Goal: Information Seeking & Learning: Learn about a topic

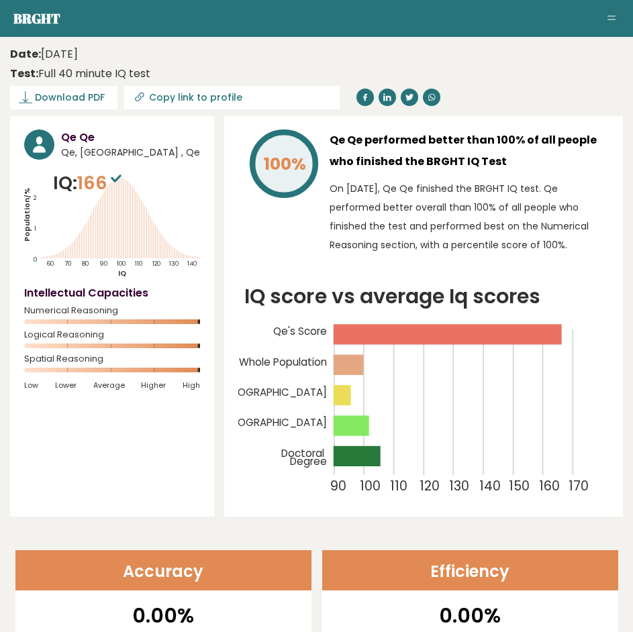
drag, startPoint x: 226, startPoint y: 423, endPoint x: 233, endPoint y: 117, distance: 305.6
click at [45, 16] on link "Brght" at bounding box center [36, 18] width 47 height 18
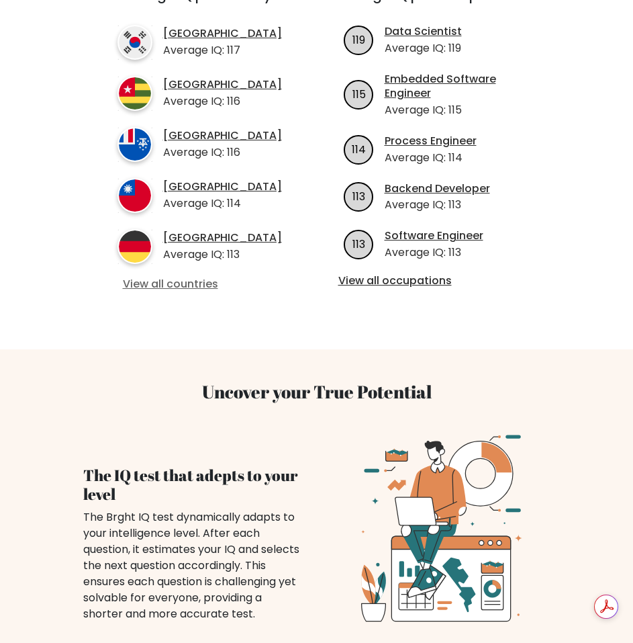
click at [127, 291] on link "View all countries" at bounding box center [201, 284] width 156 height 14
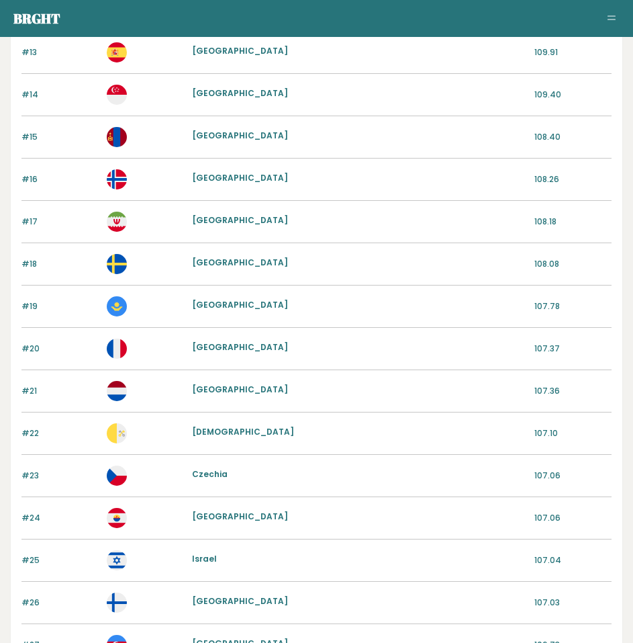
scroll to position [1332, 0]
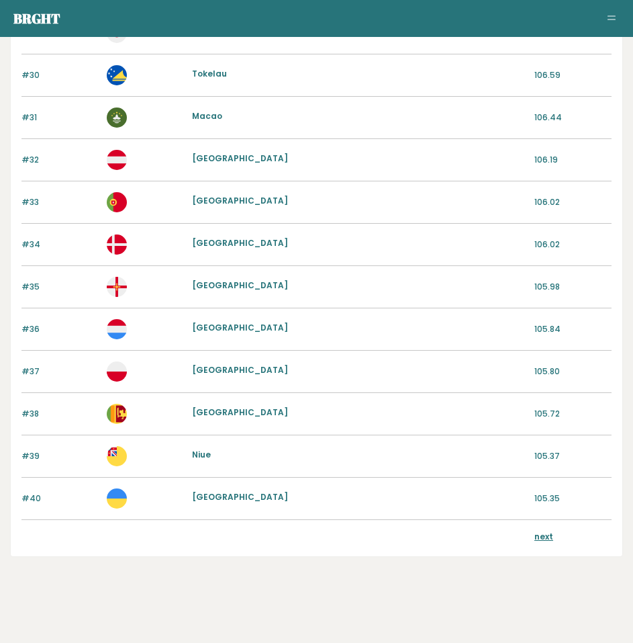
click at [541, 524] on div "next" at bounding box center [316, 538] width 590 height 36
click at [543, 534] on link "next" at bounding box center [543, 535] width 19 height 11
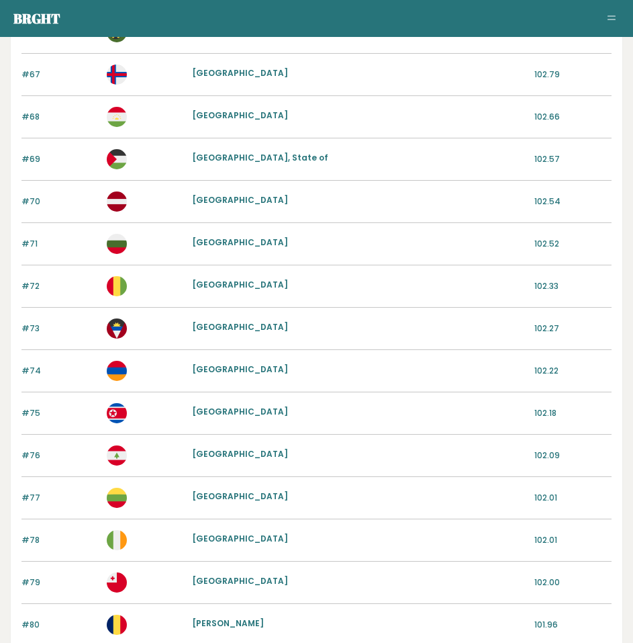
scroll to position [1332, 0]
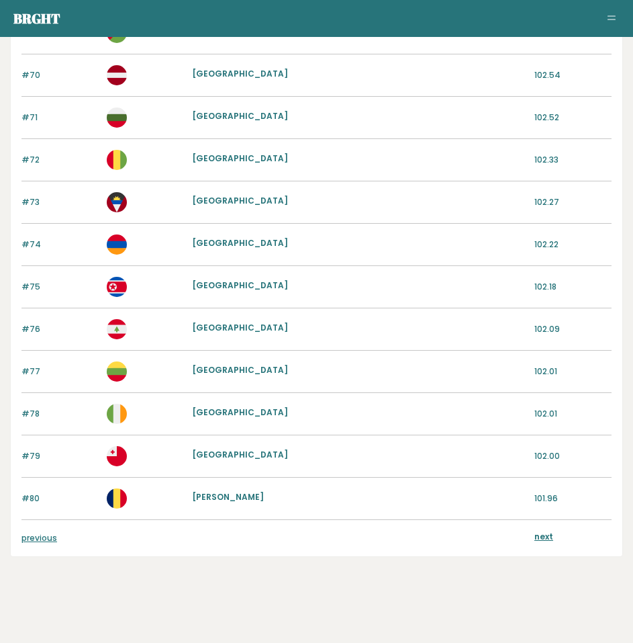
click at [545, 530] on div "previous next" at bounding box center [316, 538] width 590 height 36
click at [540, 537] on link "next" at bounding box center [543, 535] width 19 height 11
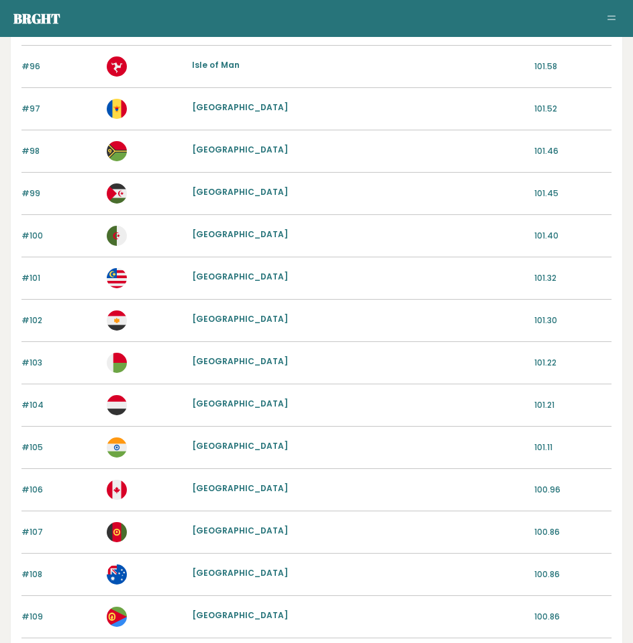
scroll to position [1332, 0]
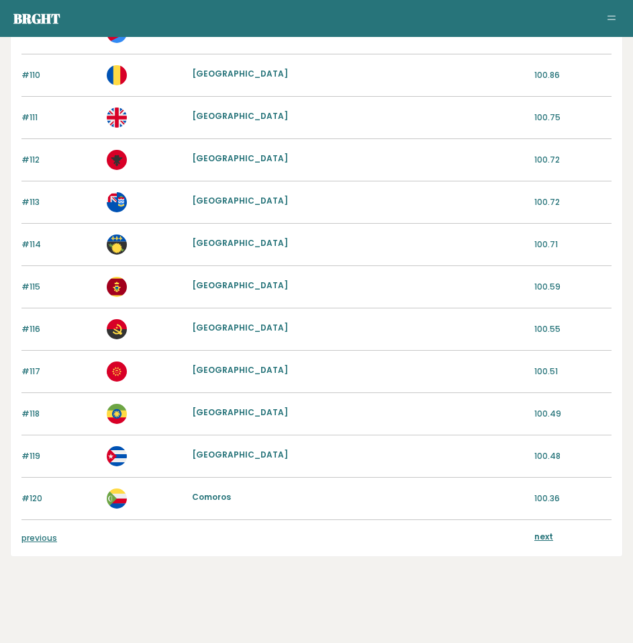
click at [551, 538] on link "next" at bounding box center [543, 535] width 19 height 11
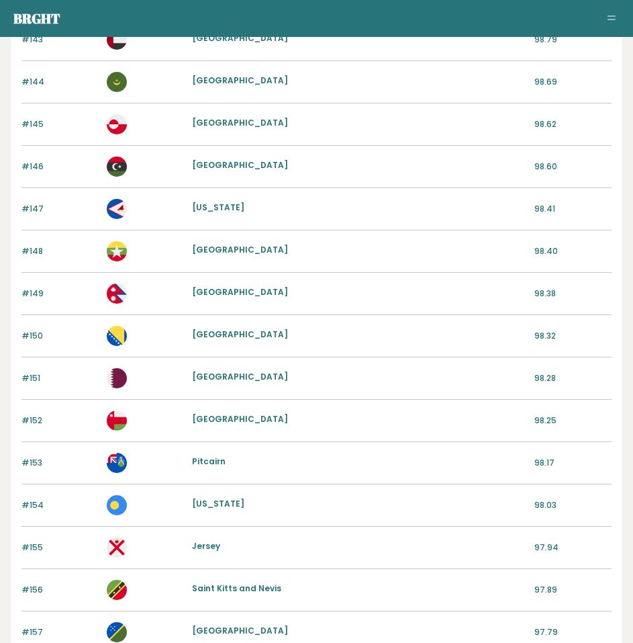
scroll to position [1332, 0]
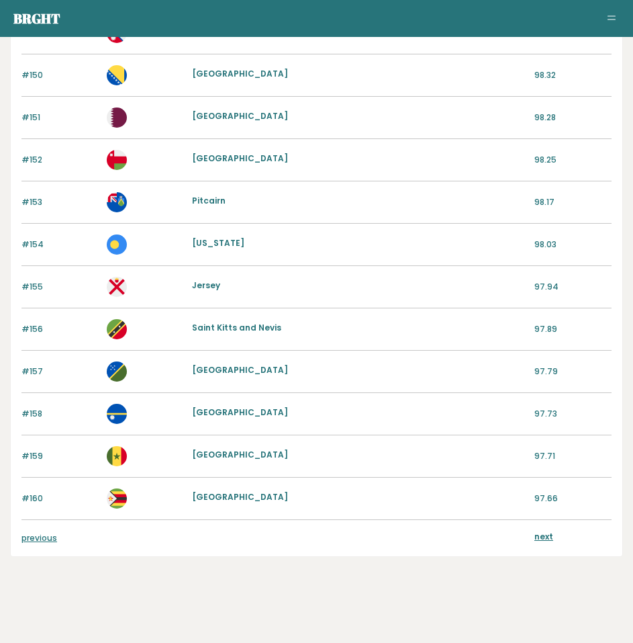
click at [47, 536] on link "previous" at bounding box center [39, 537] width 36 height 11
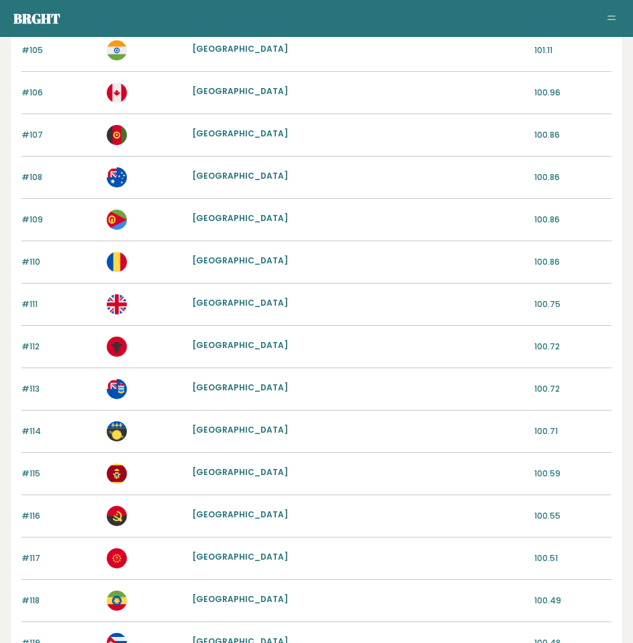
scroll to position [1332, 0]
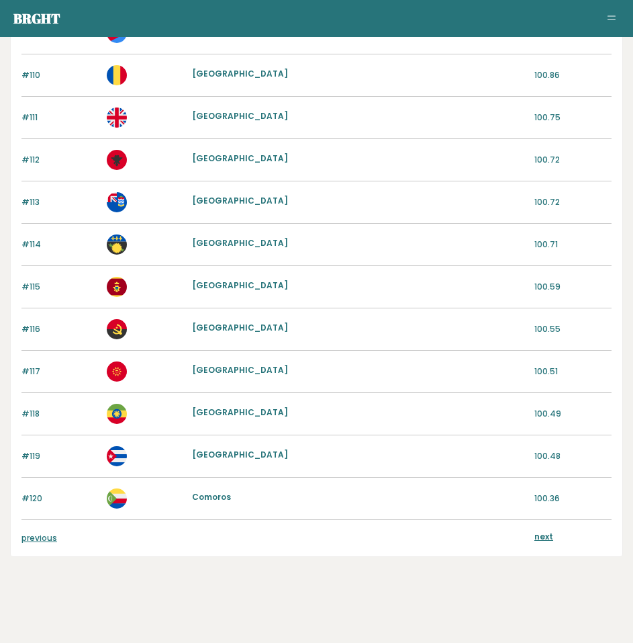
click at [55, 534] on p "previous" at bounding box center [59, 538] width 77 height 12
click at [48, 536] on link "previous" at bounding box center [39, 537] width 36 height 11
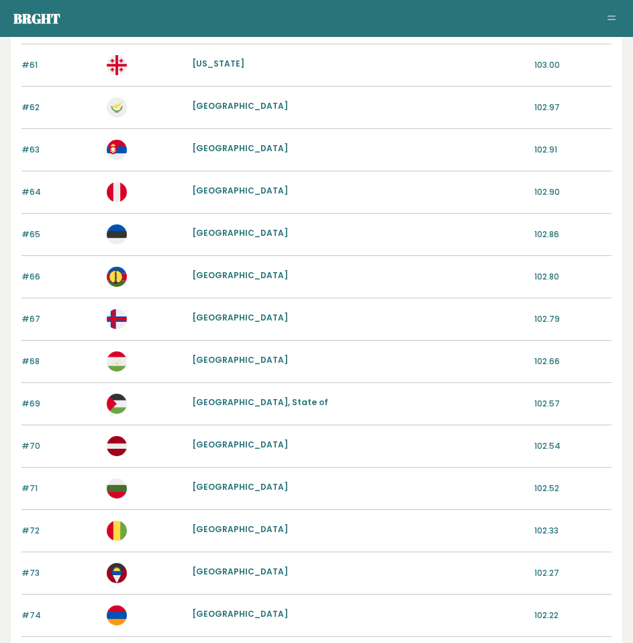
scroll to position [1332, 0]
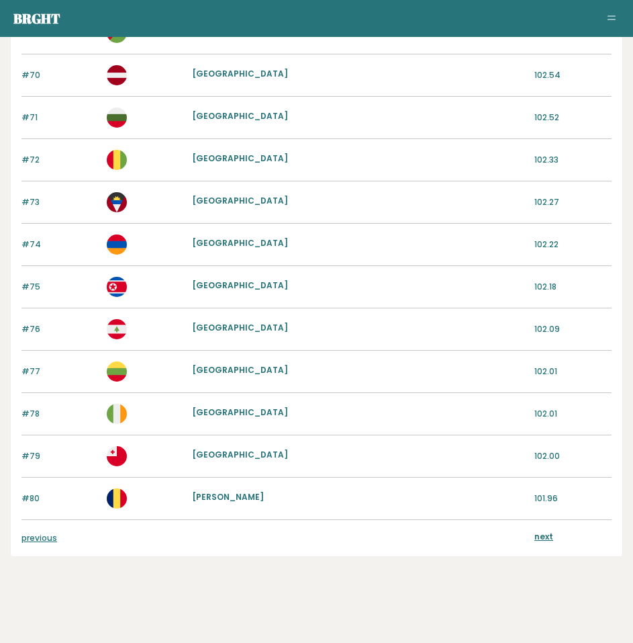
drag, startPoint x: 94, startPoint y: 191, endPoint x: 86, endPoint y: 436, distance: 245.9
click at [40, 538] on link "previous" at bounding box center [39, 537] width 36 height 11
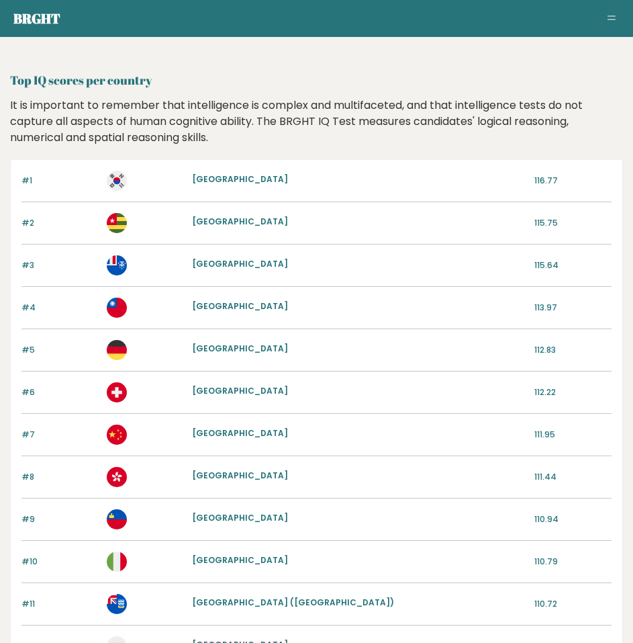
drag, startPoint x: 81, startPoint y: 409, endPoint x: 84, endPoint y: 260, distance: 148.4
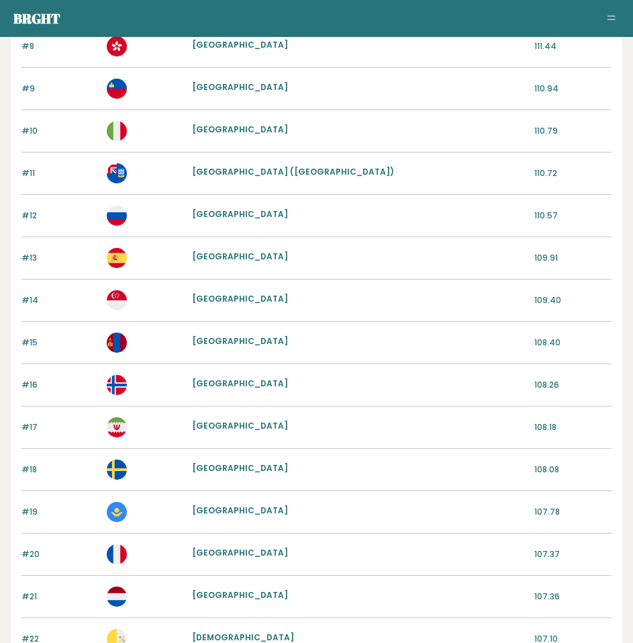
scroll to position [1332, 0]
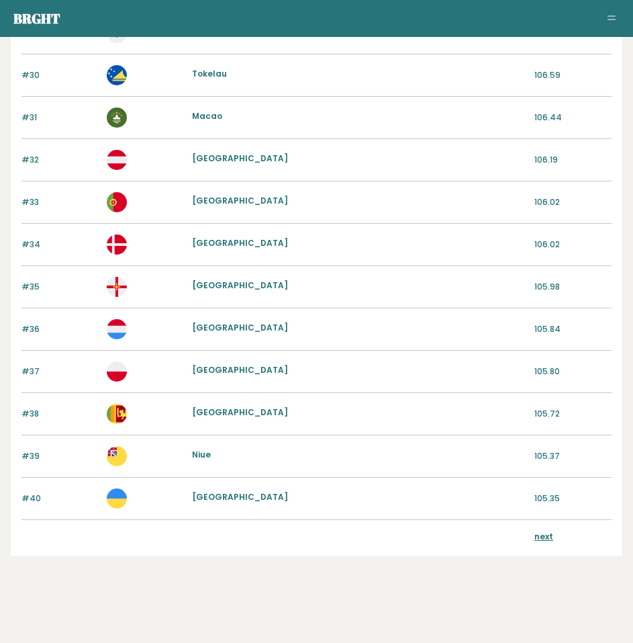
drag, startPoint x: 84, startPoint y: 264, endPoint x: 83, endPoint y: 475, distance: 210.8
click at [545, 537] on link "next" at bounding box center [543, 535] width 19 height 11
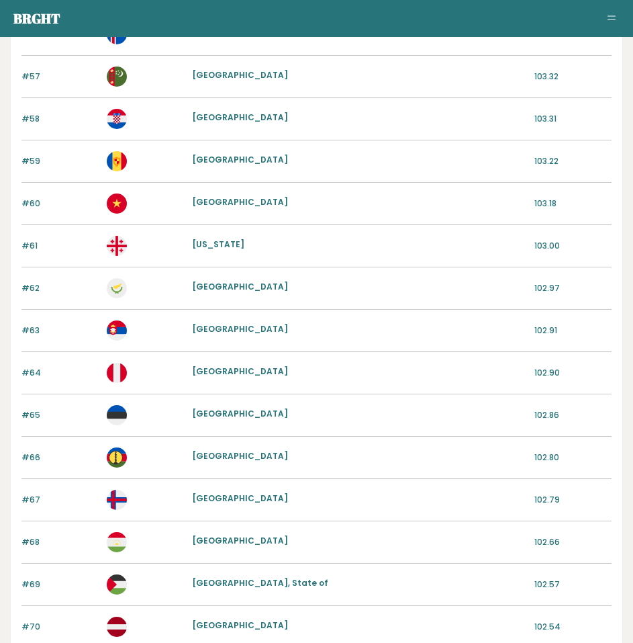
scroll to position [1332, 0]
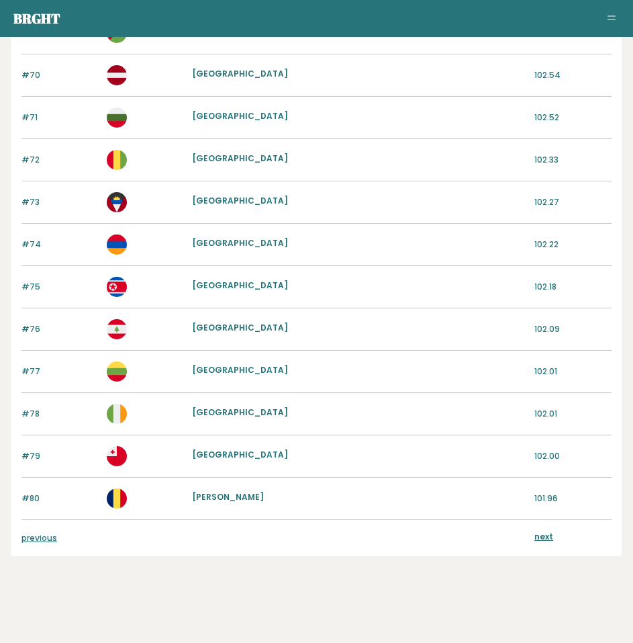
drag, startPoint x: 410, startPoint y: 214, endPoint x: 354, endPoint y: 449, distance: 242.2
drag, startPoint x: 332, startPoint y: 416, endPoint x: 195, endPoint y: 557, distance: 197.0
click at [542, 537] on link "next" at bounding box center [543, 535] width 19 height 11
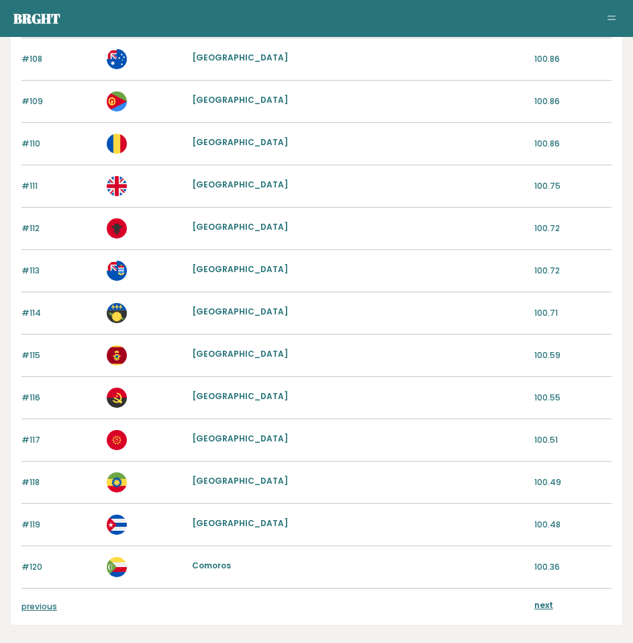
scroll to position [1332, 0]
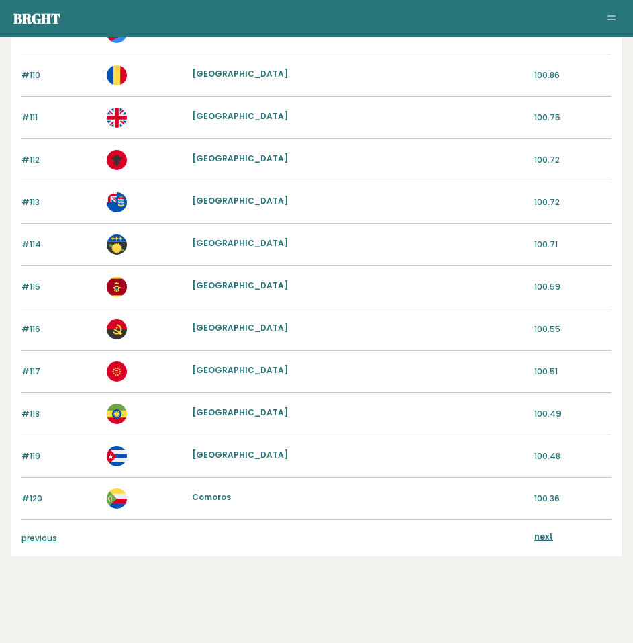
click at [544, 536] on link "next" at bounding box center [543, 535] width 19 height 11
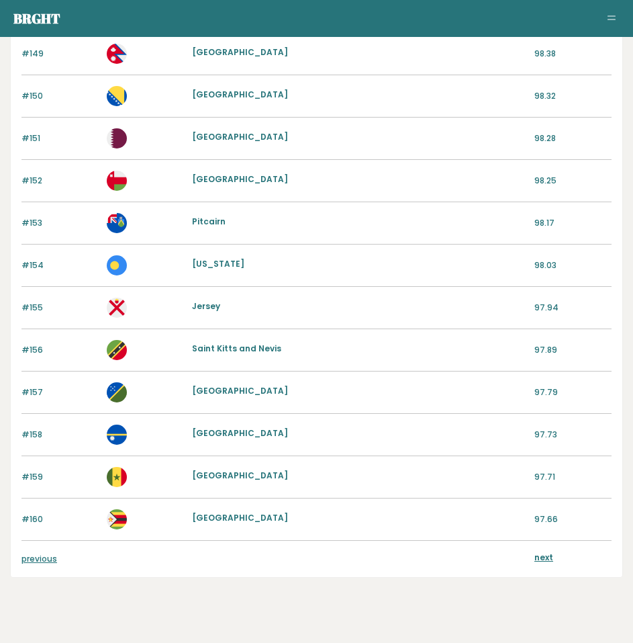
scroll to position [1332, 0]
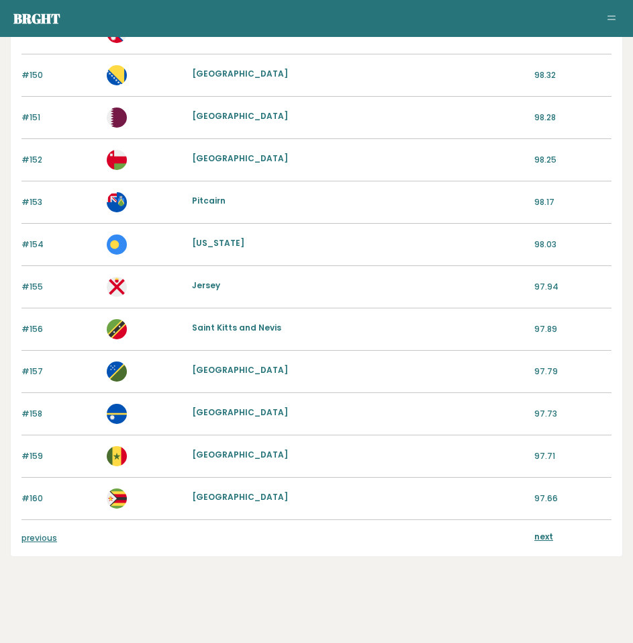
drag, startPoint x: 352, startPoint y: 232, endPoint x: 341, endPoint y: 493, distance: 262.1
click at [548, 538] on link "next" at bounding box center [543, 535] width 19 height 11
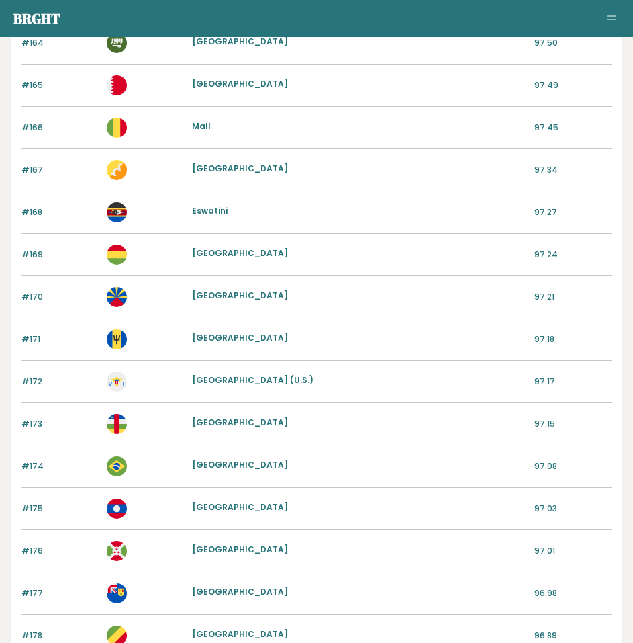
scroll to position [1332, 0]
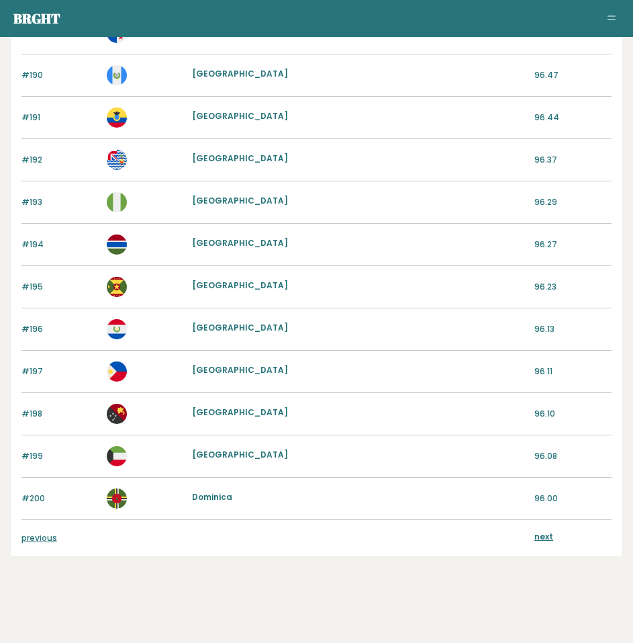
drag, startPoint x: 353, startPoint y: 220, endPoint x: 312, endPoint y: 487, distance: 271.1
click at [547, 535] on link "next" at bounding box center [543, 535] width 19 height 11
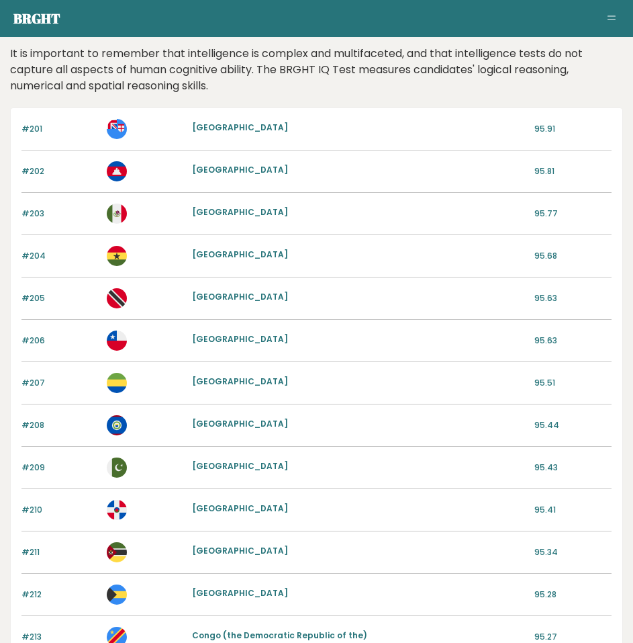
scroll to position [67, 0]
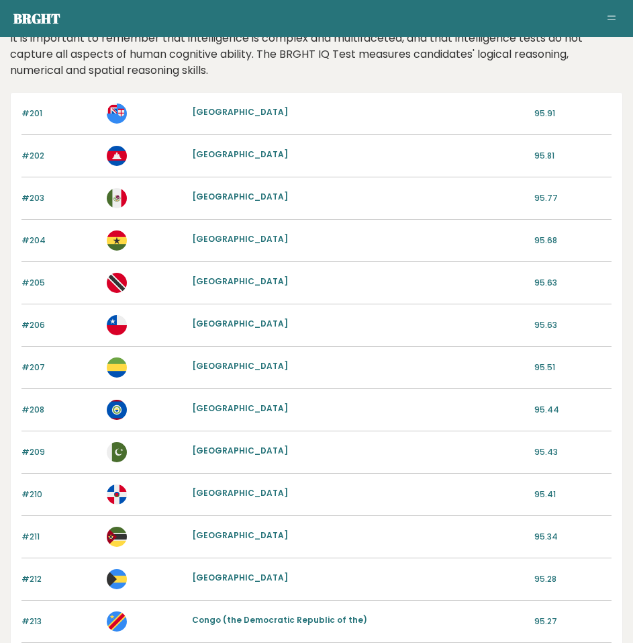
click at [197, 149] on link "[GEOGRAPHIC_DATA]" at bounding box center [240, 153] width 96 height 11
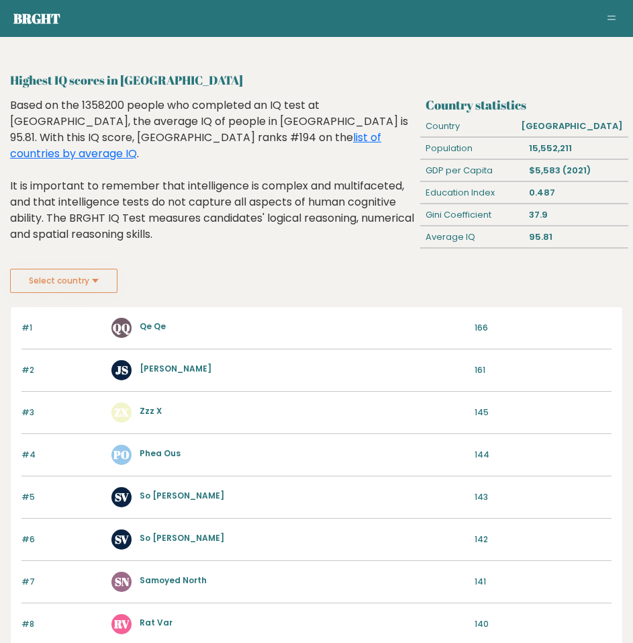
click at [164, 371] on link "[PERSON_NAME]" at bounding box center [176, 368] width 72 height 11
click at [153, 325] on link "Qe Qe" at bounding box center [153, 325] width 26 height 11
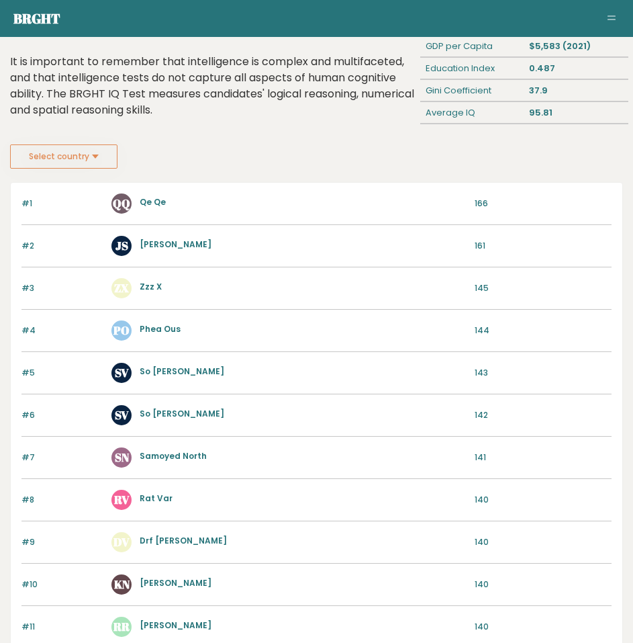
scroll to position [269, 0]
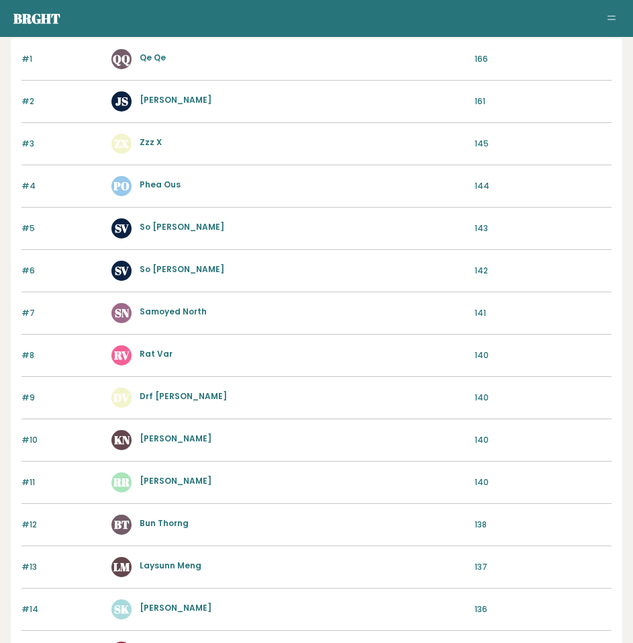
click at [151, 229] on link "So Vikaa" at bounding box center [182, 226] width 85 height 11
click at [171, 312] on link "Samoyed North" at bounding box center [173, 310] width 67 height 11
click at [157, 350] on link "Rat Var" at bounding box center [156, 353] width 33 height 11
click at [154, 359] on link "Rat Var" at bounding box center [156, 353] width 33 height 11
click at [156, 399] on link "Drf Van" at bounding box center [183, 395] width 87 height 11
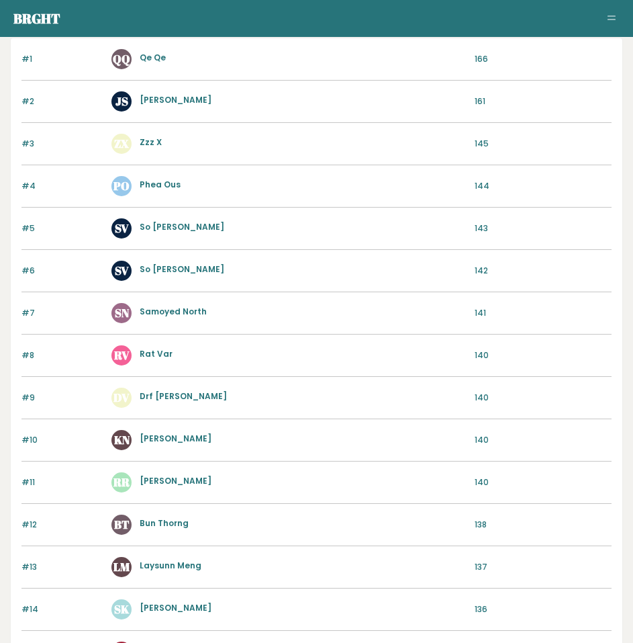
click at [160, 439] on link "Kate Newton" at bounding box center [176, 437] width 72 height 11
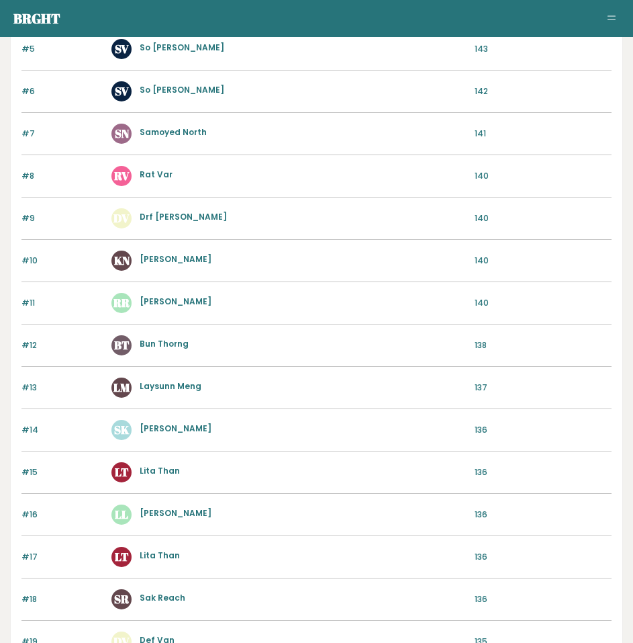
scroll to position [470, 0]
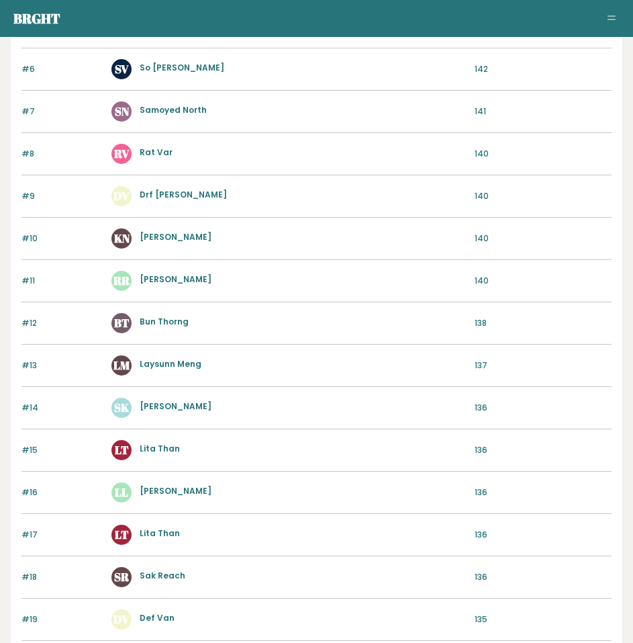
click at [160, 322] on link "Bun Thorng" at bounding box center [164, 321] width 49 height 11
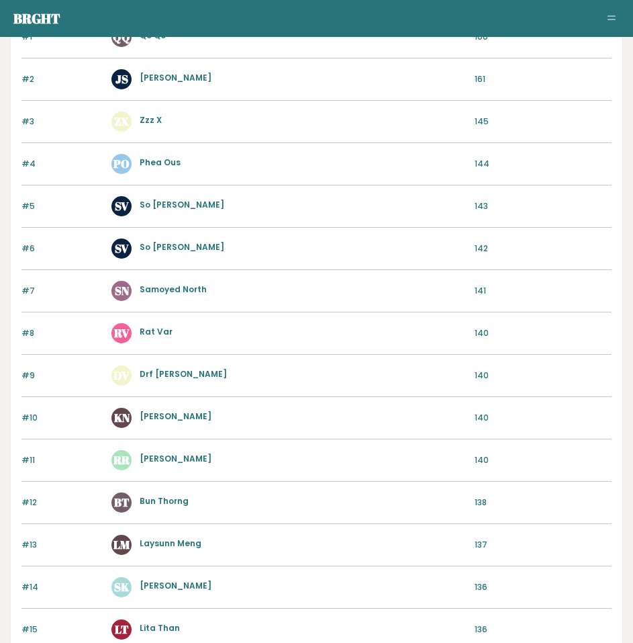
scroll to position [269, 0]
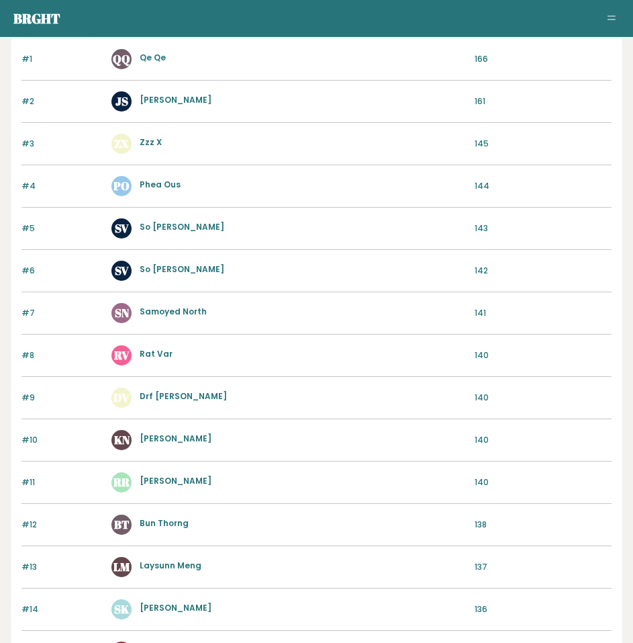
click at [142, 183] on link "Phea Ous" at bounding box center [160, 184] width 41 height 11
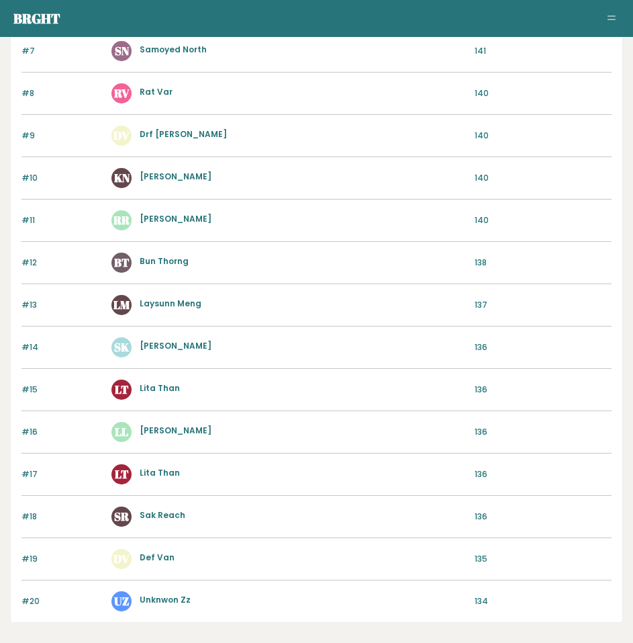
scroll to position [597, 0]
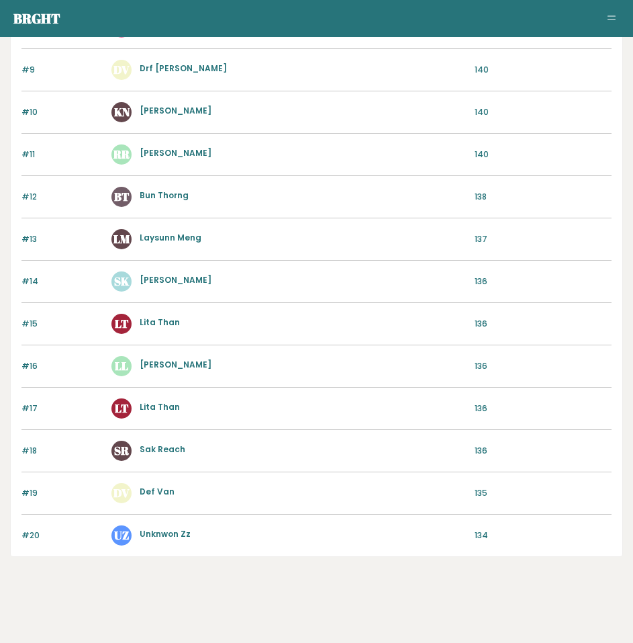
click at [169, 324] on link "Lita Than" at bounding box center [160, 321] width 40 height 11
click at [152, 323] on link "Lita Than" at bounding box center [160, 321] width 40 height 11
click at [158, 491] on link "Def Van" at bounding box center [157, 490] width 35 height 11
click at [158, 536] on link "Unknwon Zz" at bounding box center [165, 533] width 51 height 11
click at [160, 489] on link "Def Van" at bounding box center [157, 490] width 35 height 11
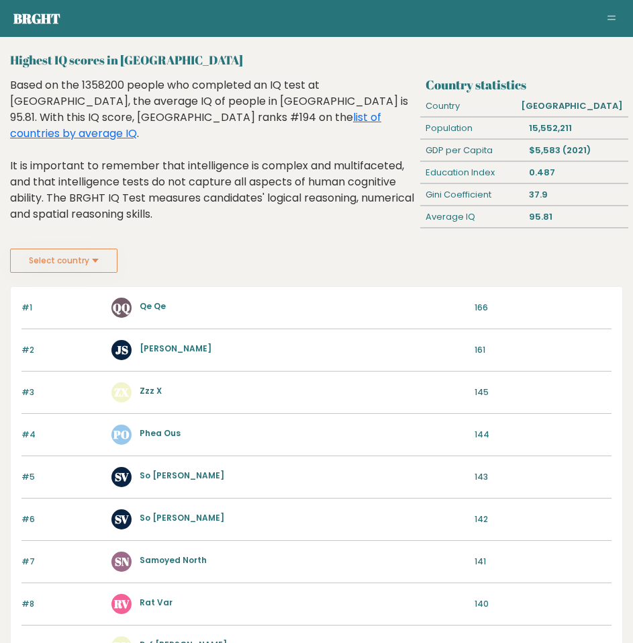
scroll to position [0, 0]
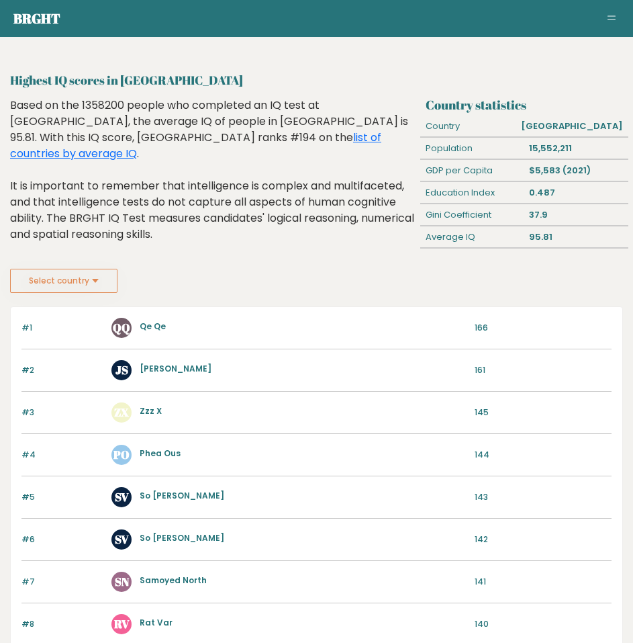
click at [143, 318] on div "QQ Qe Qe" at bounding box center [288, 328] width 355 height 20
click at [143, 326] on link "Qe Qe" at bounding box center [153, 325] width 26 height 11
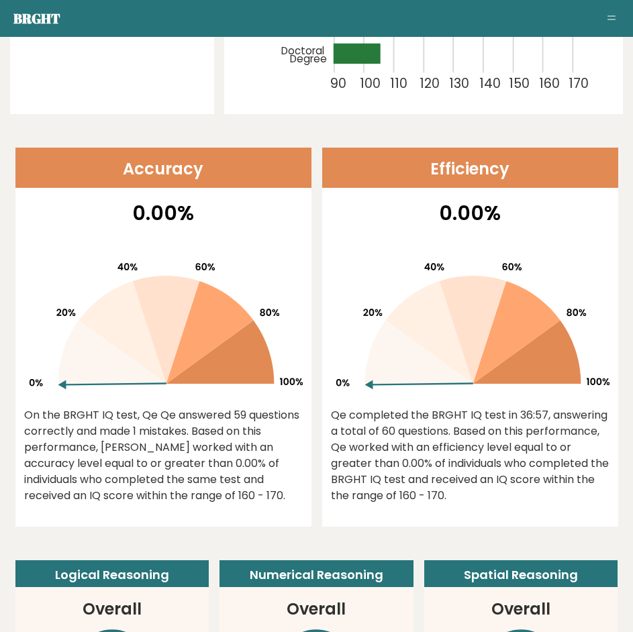
scroll to position [201, 0]
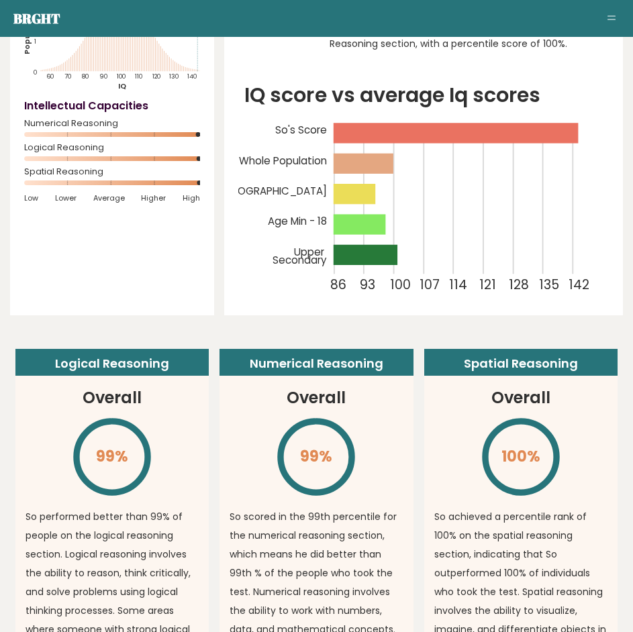
scroll to position [201, 0]
